Goal: Task Accomplishment & Management: Use online tool/utility

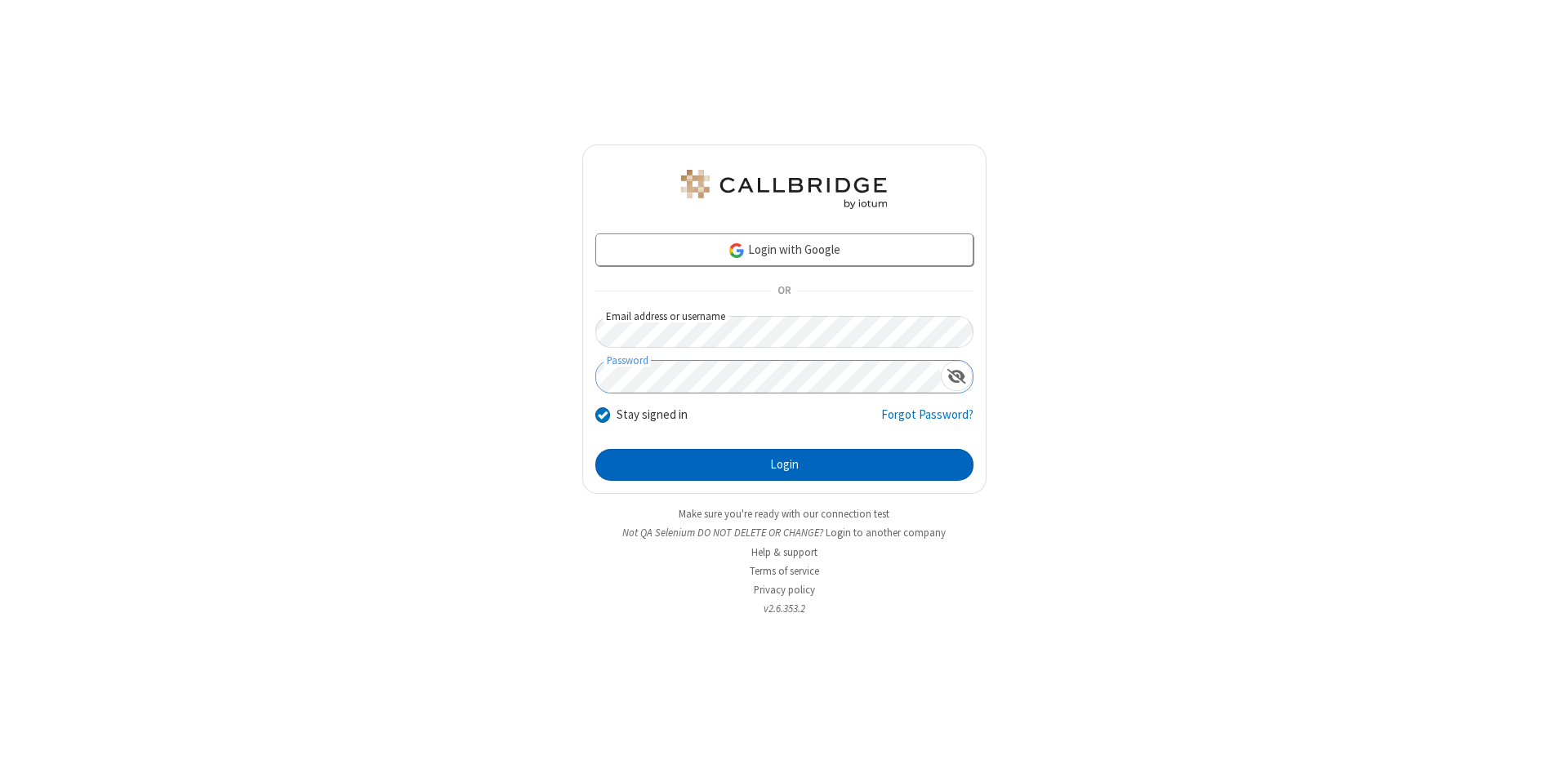
click at [784, 465] on button "Login" at bounding box center [784, 465] width 378 height 33
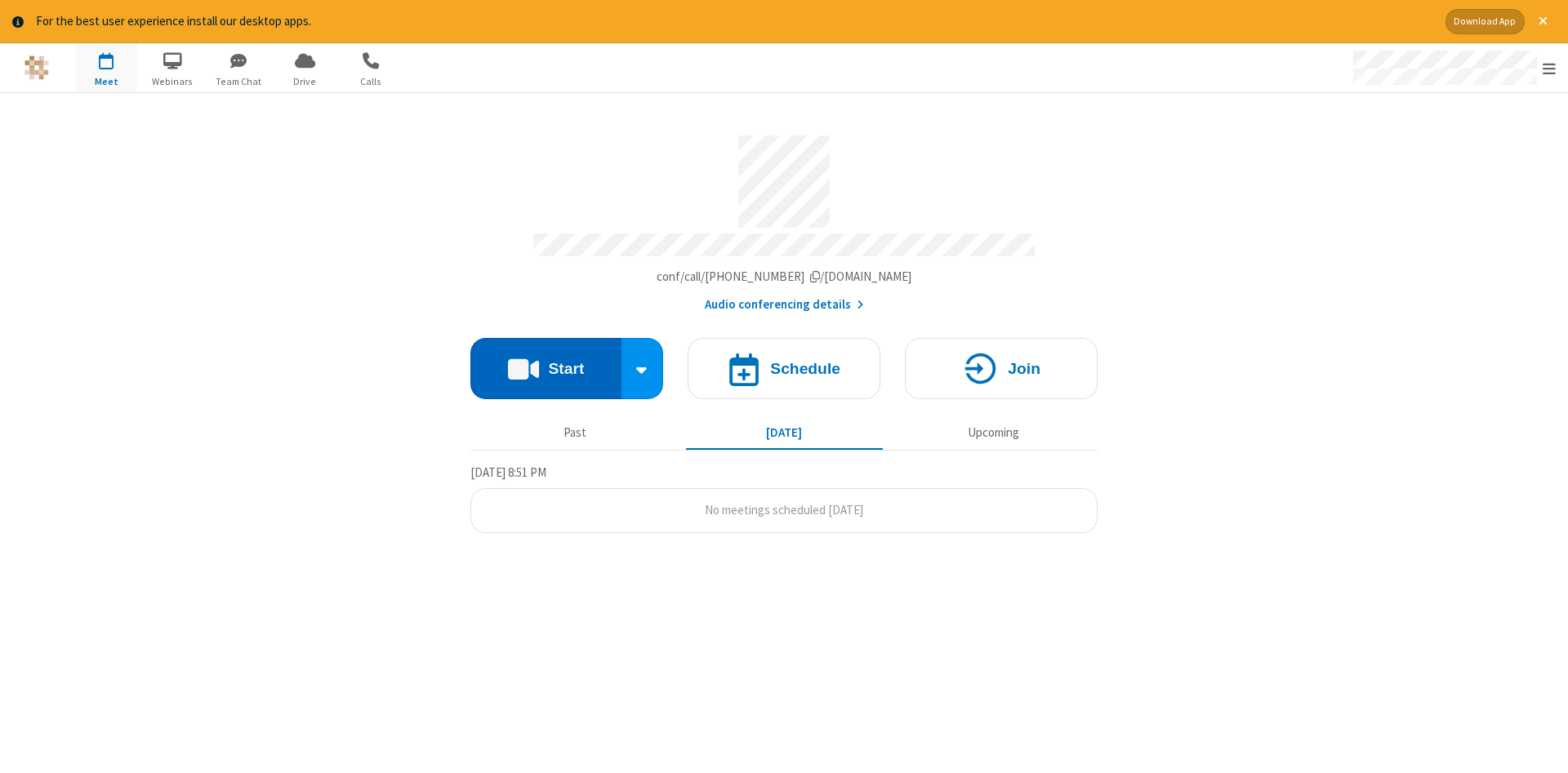
click at [546, 362] on button "Start" at bounding box center [546, 368] width 151 height 61
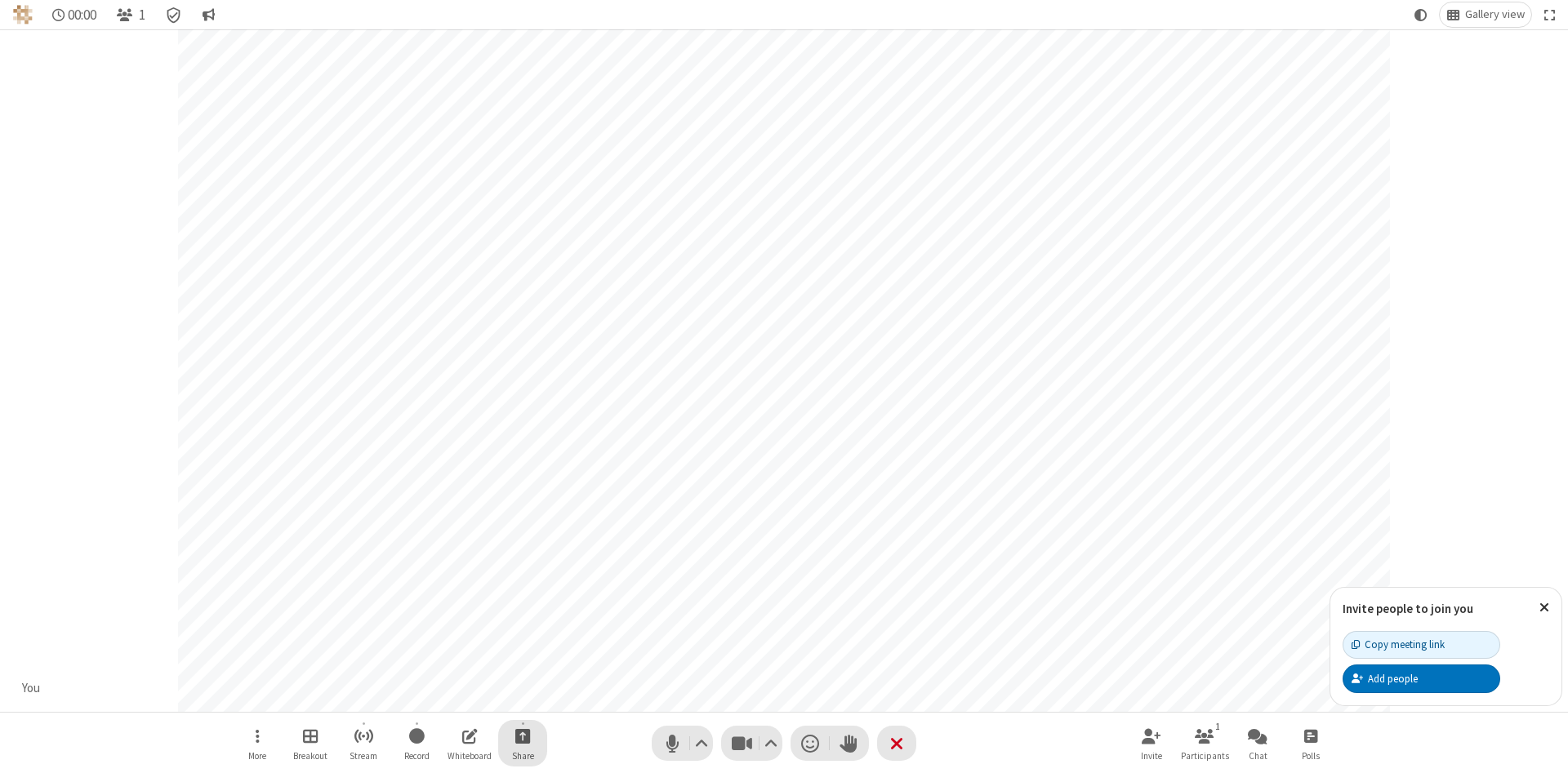
click at [522, 735] on span "Start sharing" at bounding box center [523, 736] width 15 height 20
click at [457, 697] on span "Share my screen" at bounding box center [457, 697] width 18 height 14
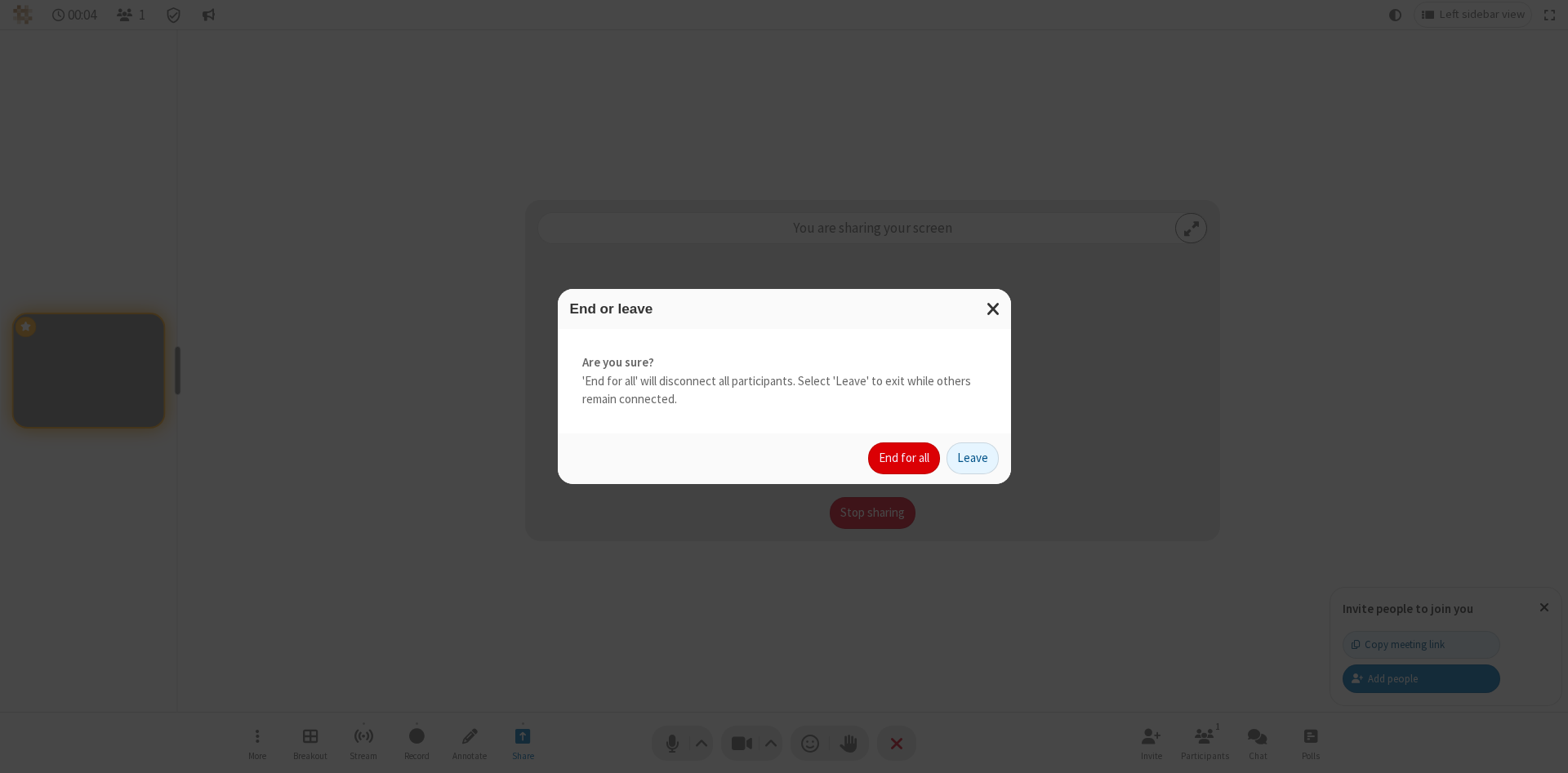
click at [905, 458] on button "End for all" at bounding box center [904, 459] width 71 height 33
